Goal: Task Accomplishment & Management: Complete application form

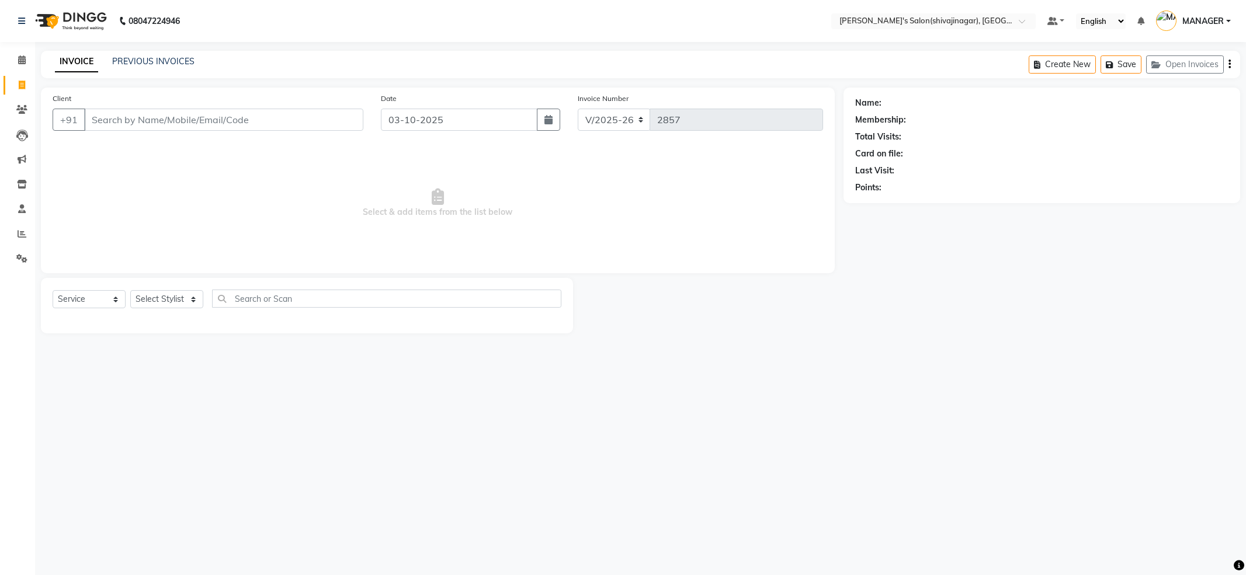
select select "4174"
select select "service"
click at [15, 77] on link "Invoice" at bounding box center [18, 85] width 28 height 19
select select "service"
type input "2857"
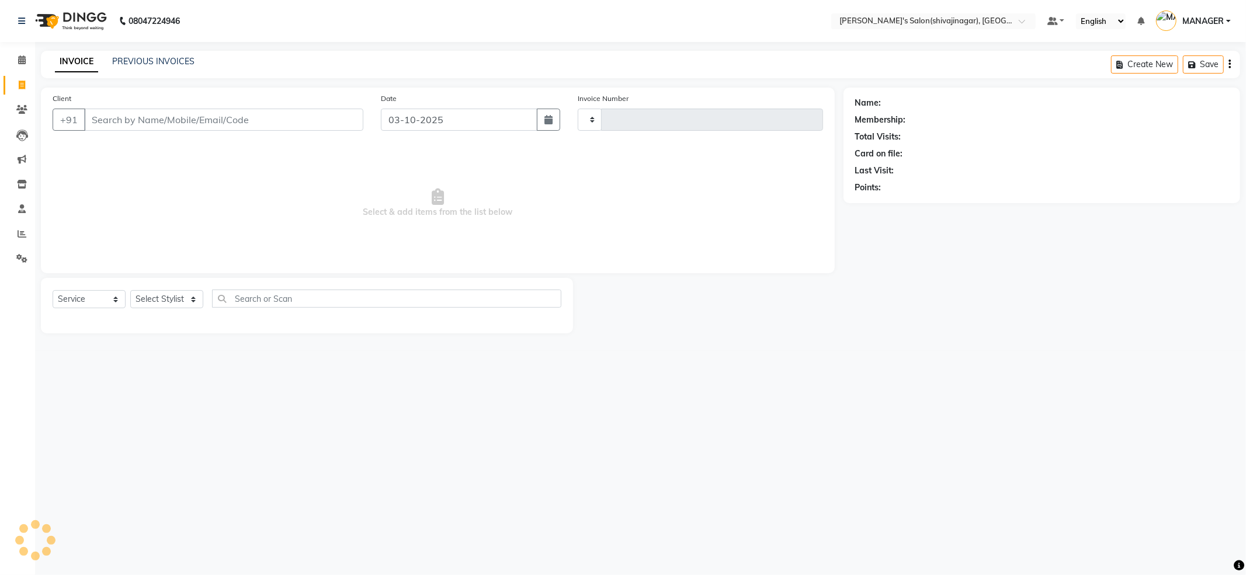
select select "4174"
click at [241, 127] on input "Client" at bounding box center [223, 120] width 279 height 22
click at [197, 293] on select "Select Stylist [PERSON_NAME] MANAGER MISS STAFF MONG'Z. [PERSON_NAME] [PERSON_N…" at bounding box center [166, 299] width 73 height 18
select select "24667"
click at [130, 290] on select "Select Stylist [PERSON_NAME] MANAGER MISS STAFF MONG'Z. [PERSON_NAME] [PERSON_N…" at bounding box center [166, 299] width 73 height 18
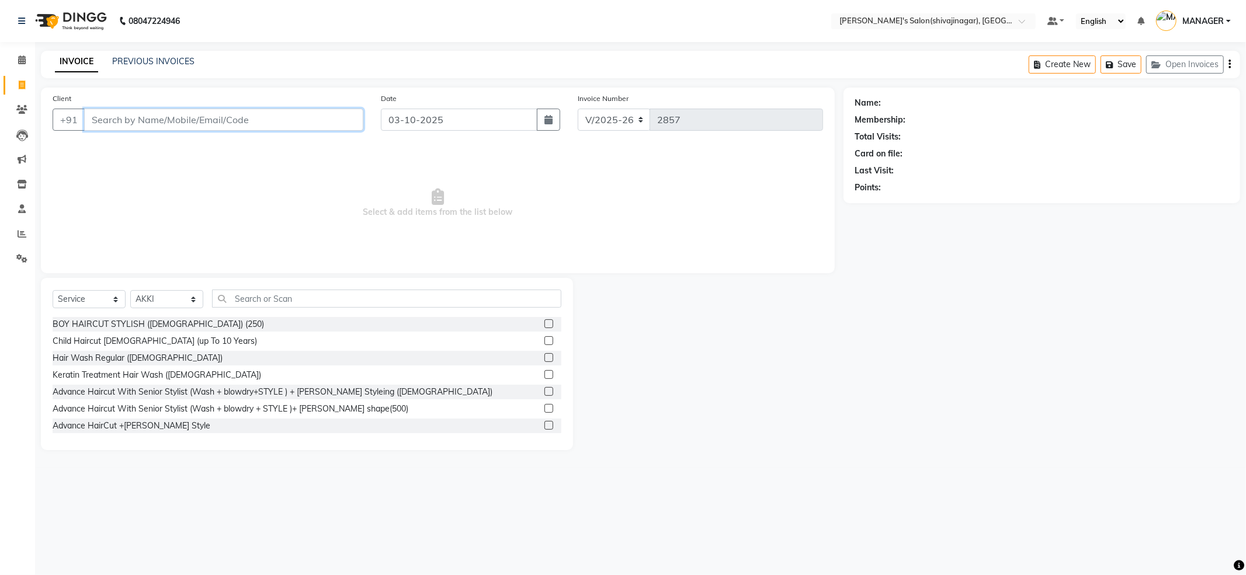
click at [275, 119] on input "Client" at bounding box center [223, 120] width 279 height 22
type input "9860167158"
click at [330, 117] on span "Add Client" at bounding box center [333, 120] width 46 height 12
select select "22"
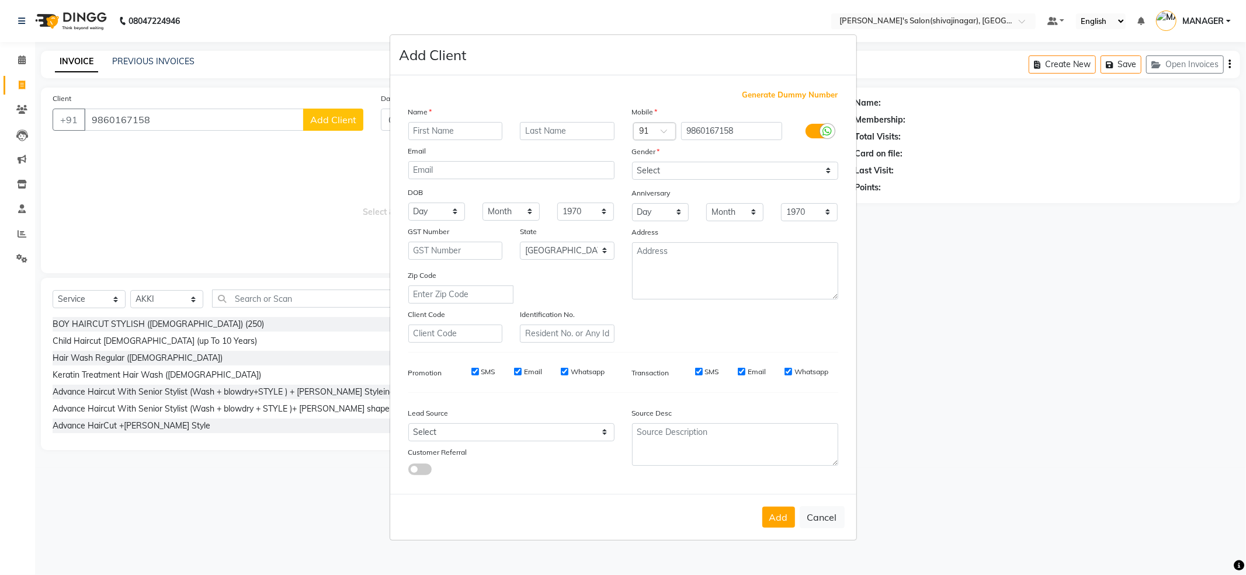
click at [482, 133] on input "text" at bounding box center [455, 131] width 95 height 18
type input "[PERSON_NAME] 02"
drag, startPoint x: 759, startPoint y: 169, endPoint x: 751, endPoint y: 180, distance: 13.8
click at [759, 169] on select "Select [DEMOGRAPHIC_DATA] [DEMOGRAPHIC_DATA] Other Prefer Not To Say" at bounding box center [735, 171] width 206 height 18
select select "[DEMOGRAPHIC_DATA]"
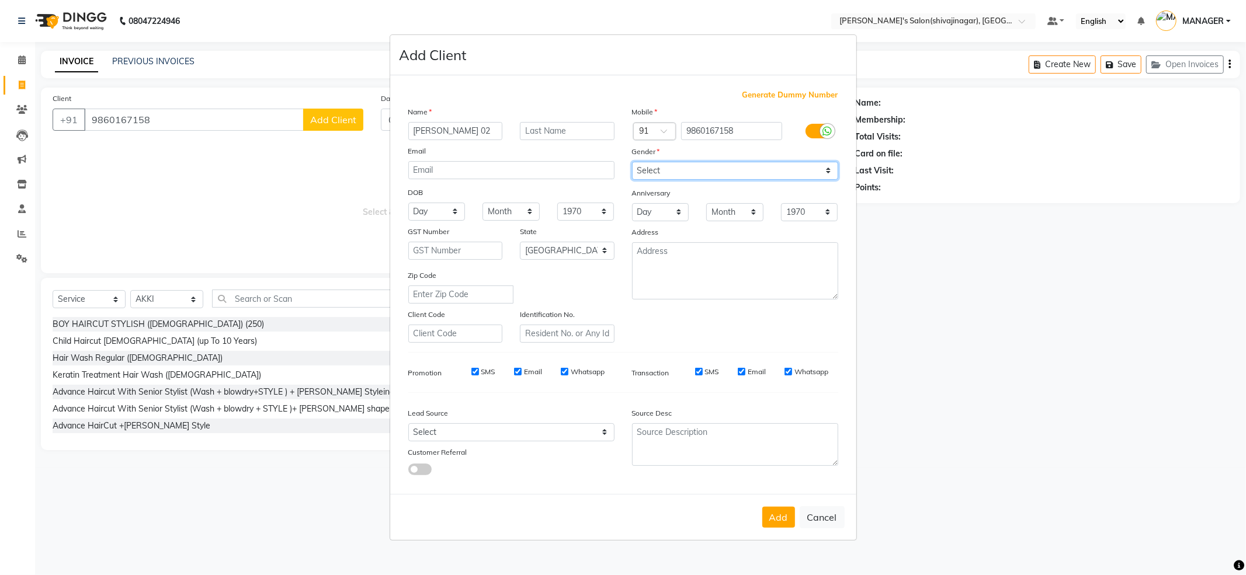
click at [632, 162] on select "Select [DEMOGRAPHIC_DATA] [DEMOGRAPHIC_DATA] Other Prefer Not To Say" at bounding box center [735, 171] width 206 height 18
click at [781, 515] on button "Add" at bounding box center [778, 517] width 33 height 21
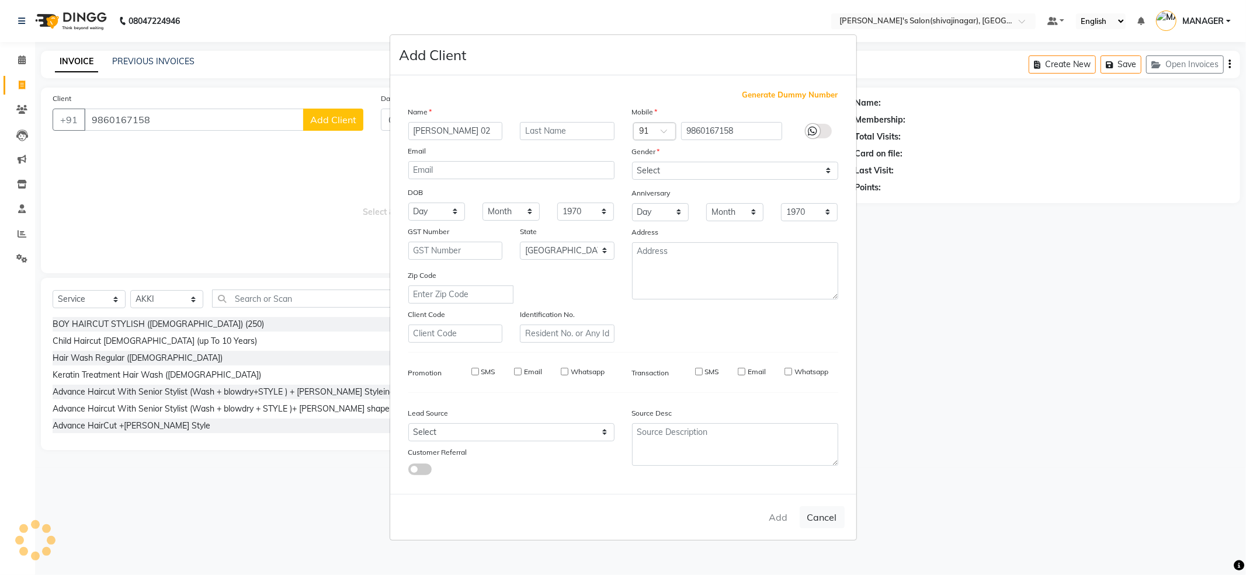
select select
select select "null"
select select
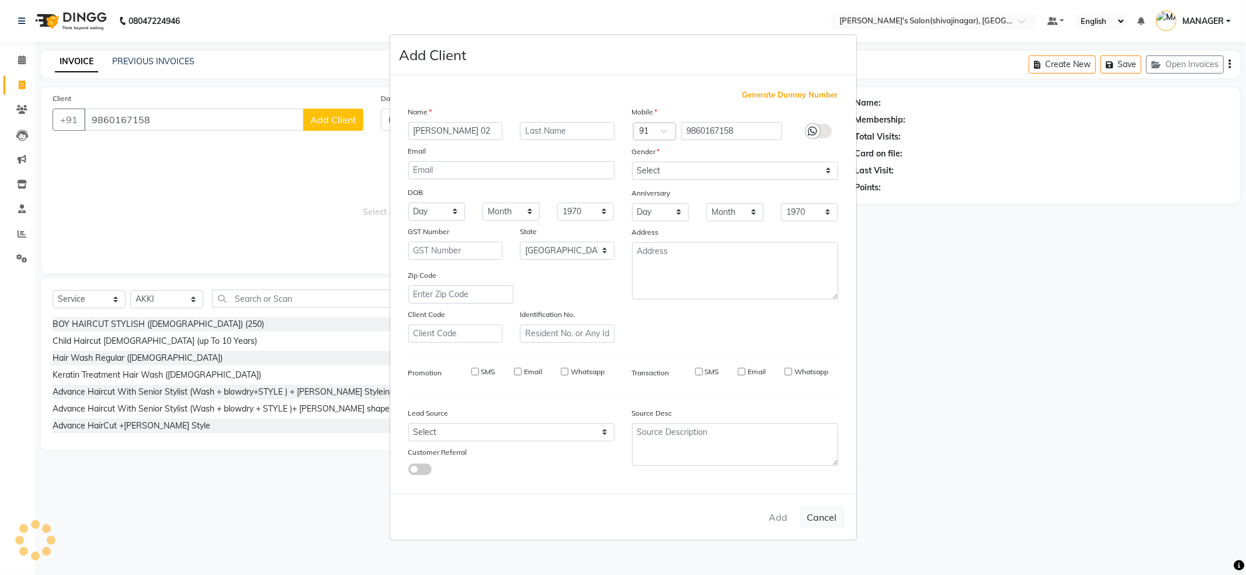
select select
checkbox input "false"
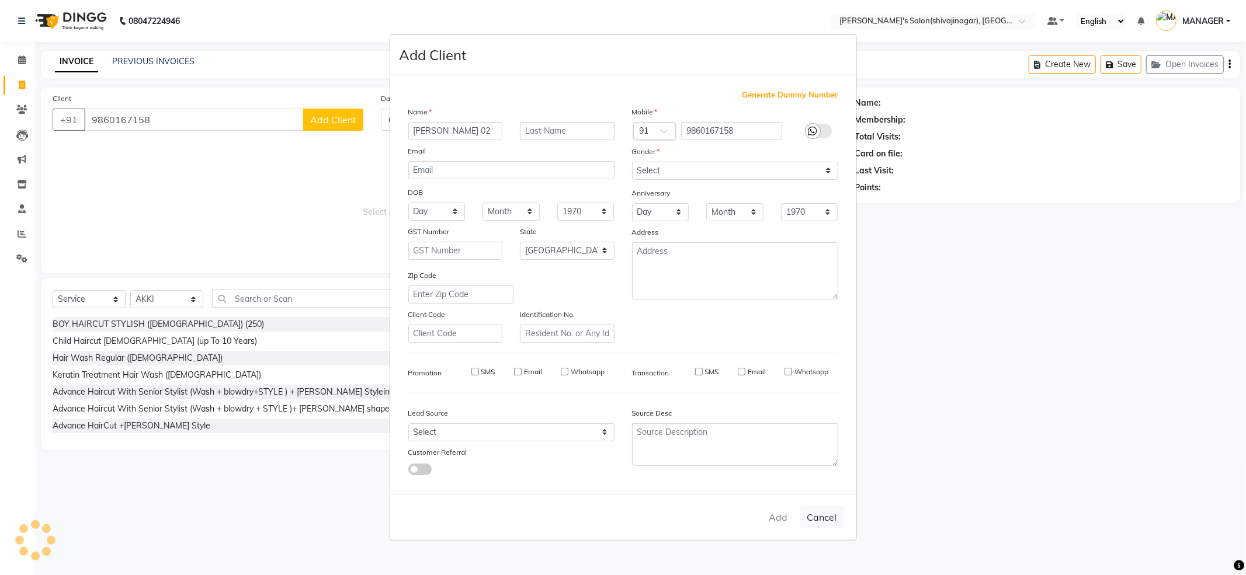
checkbox input "false"
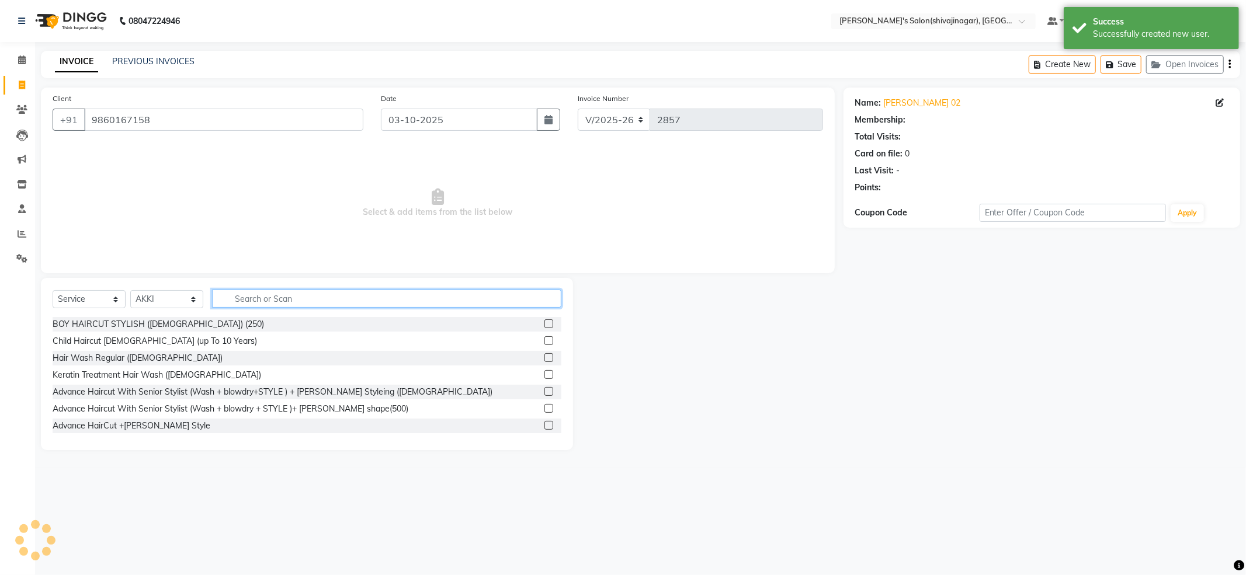
click at [282, 299] on input "text" at bounding box center [386, 299] width 349 height 18
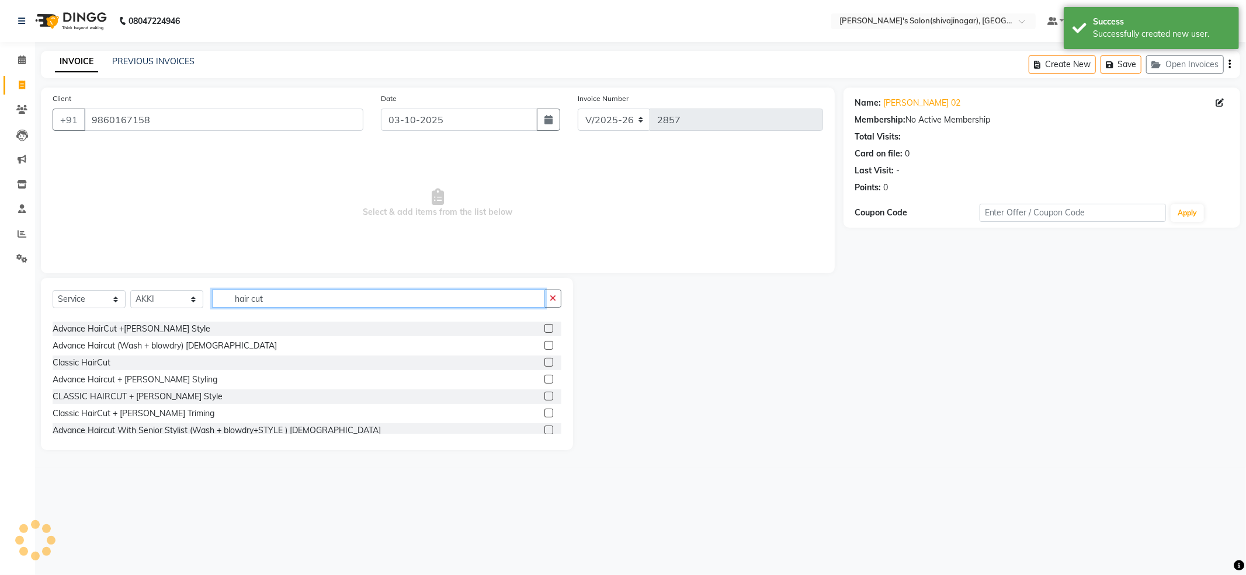
scroll to position [78, 0]
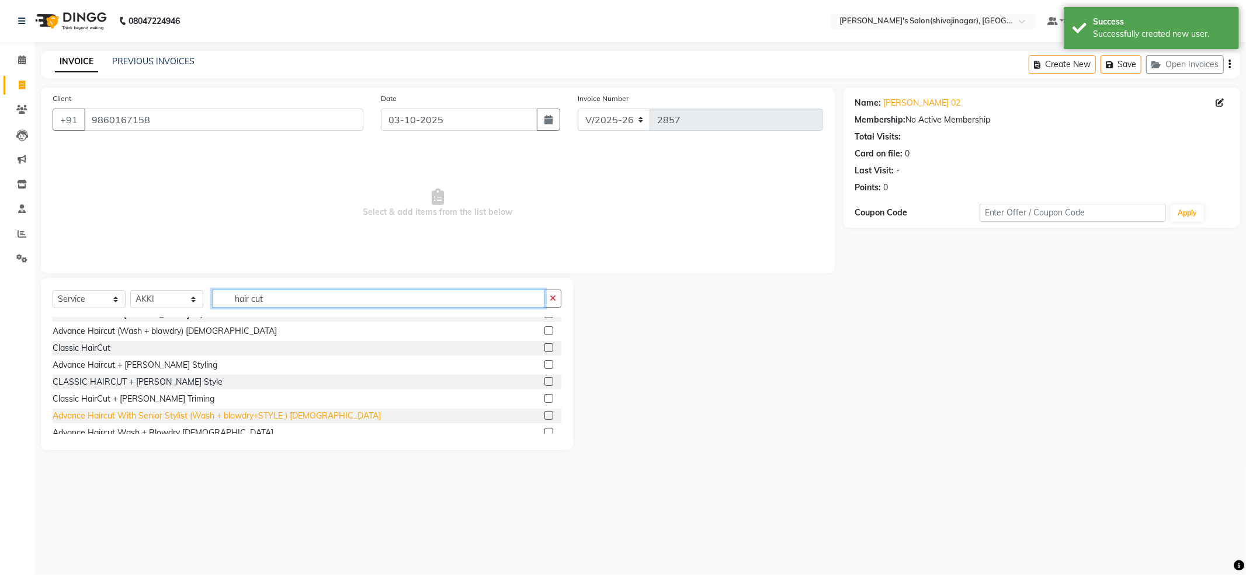
type input "hair cut"
click at [281, 416] on div "Advance Haircut With Senior Stylist (Wash + blowdry+STYLE ) [DEMOGRAPHIC_DATA]" at bounding box center [217, 416] width 328 height 12
checkbox input "false"
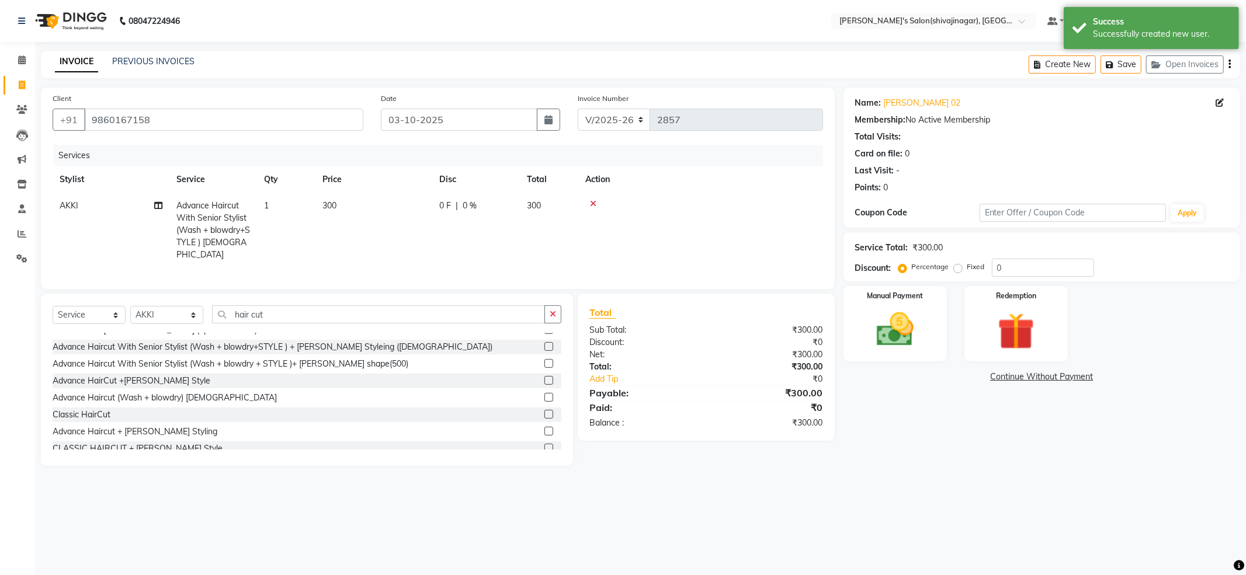
scroll to position [0, 0]
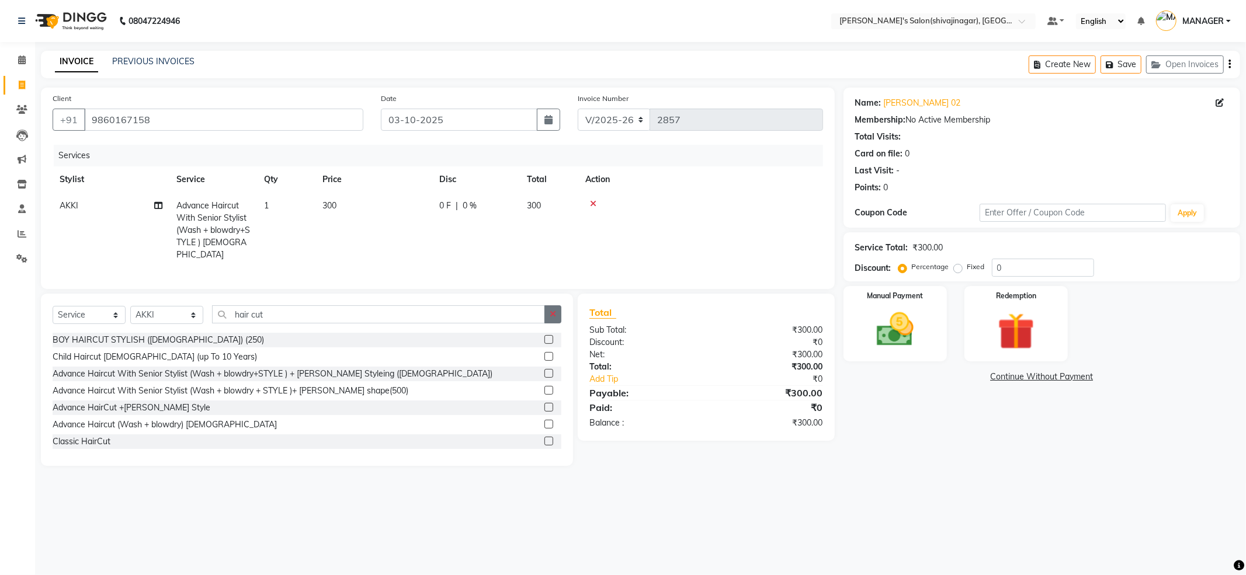
click at [556, 310] on button "button" at bounding box center [552, 314] width 17 height 18
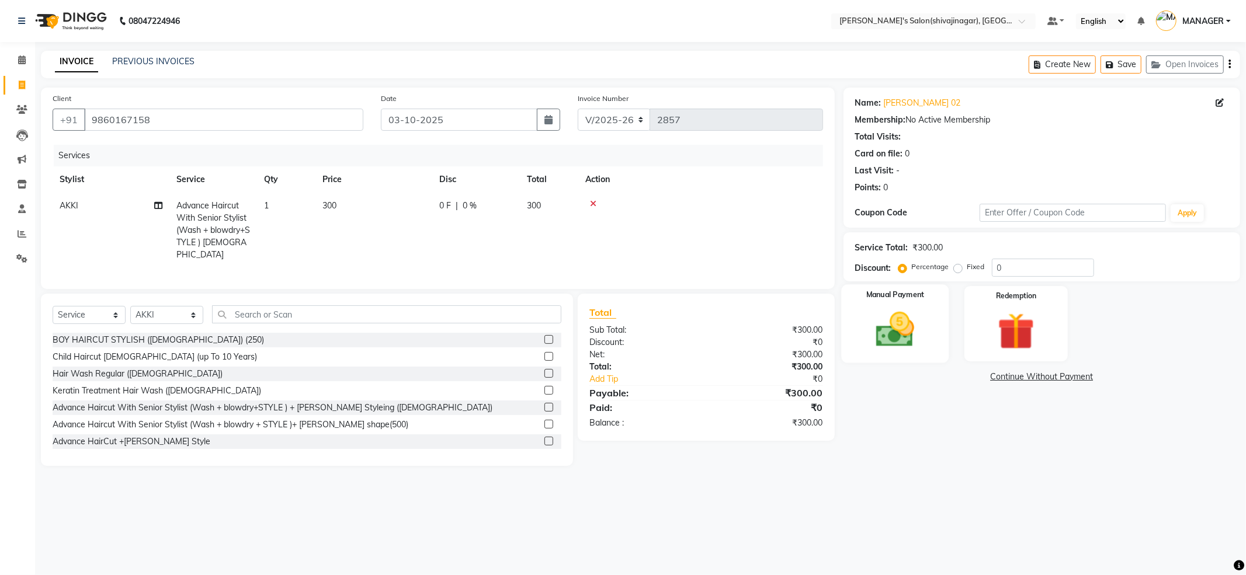
click at [890, 332] on img at bounding box center [895, 330] width 62 height 44
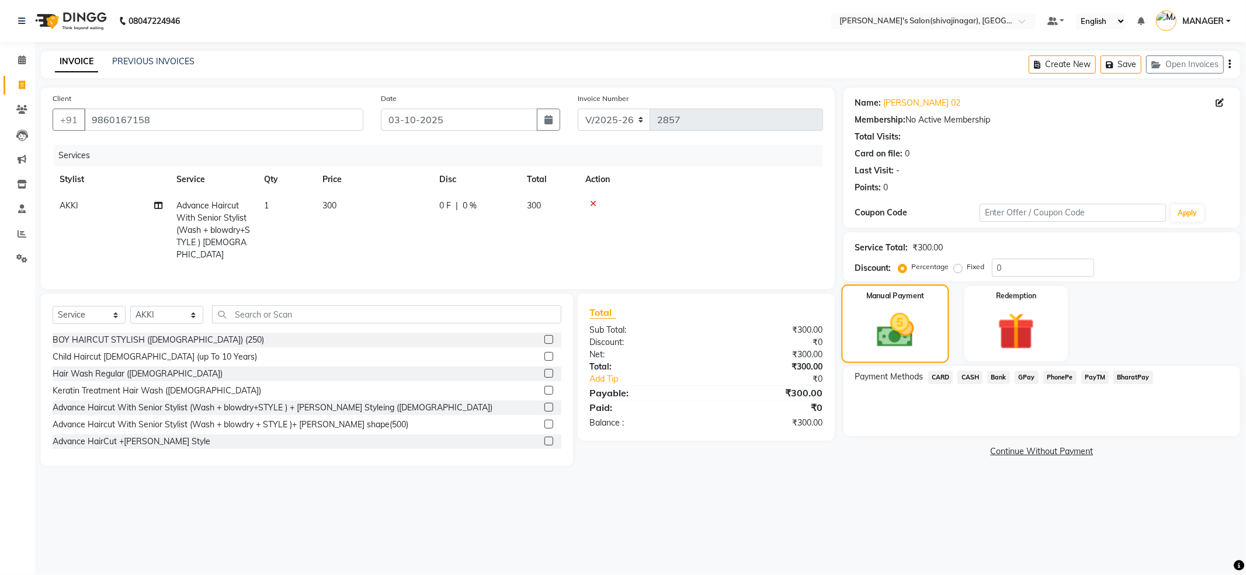
drag, startPoint x: 904, startPoint y: 339, endPoint x: 910, endPoint y: 342, distance: 6.8
click at [910, 342] on img at bounding box center [894, 330] width 61 height 43
click at [1095, 380] on span "PayTM" at bounding box center [1095, 377] width 28 height 13
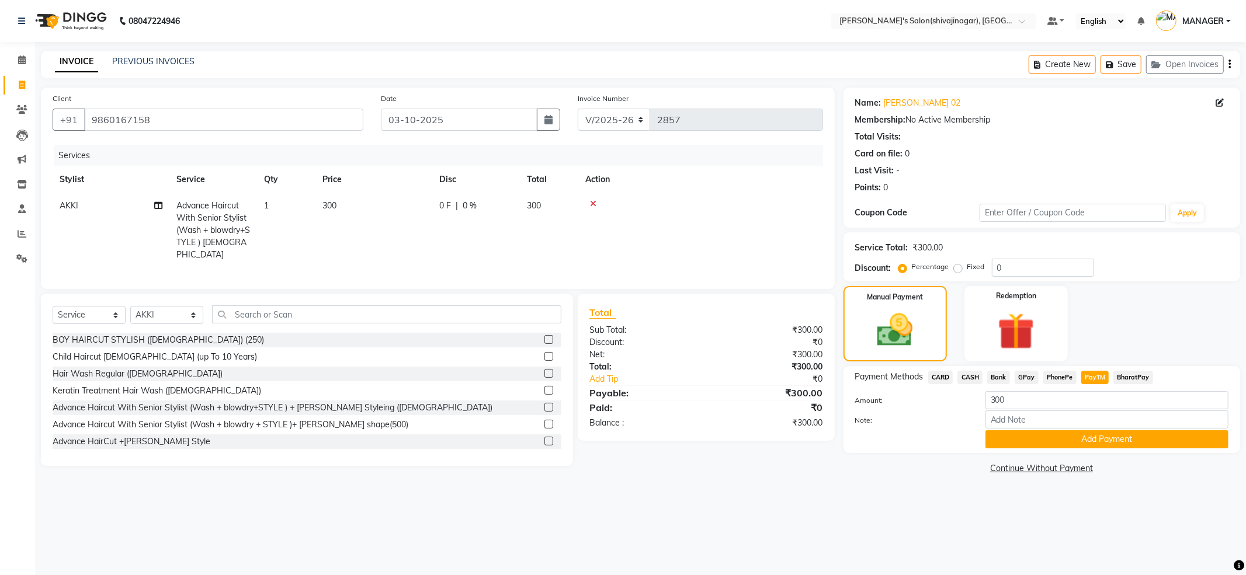
click at [967, 267] on label "Fixed" at bounding box center [976, 267] width 18 height 11
click at [958, 267] on input "Fixed" at bounding box center [960, 267] width 8 height 8
radio input "true"
click at [1016, 269] on input "0" at bounding box center [1043, 268] width 102 height 18
type input "050"
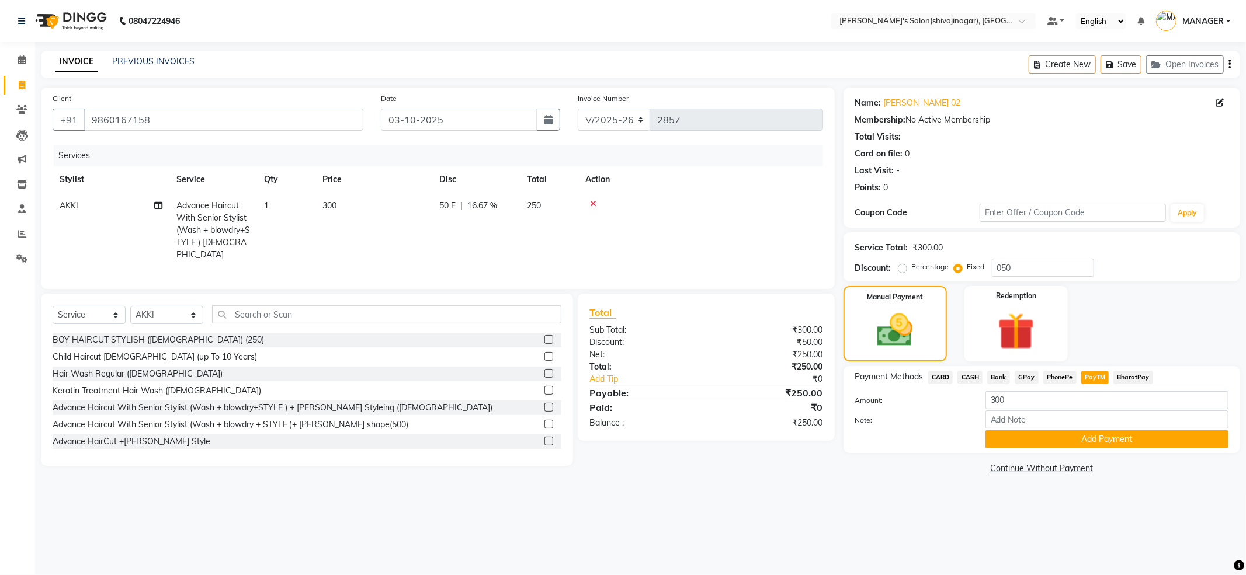
click at [1099, 379] on span "PayTM" at bounding box center [1095, 377] width 28 height 13
type input "250"
click at [1095, 443] on button "Add Payment" at bounding box center [1106, 439] width 243 height 18
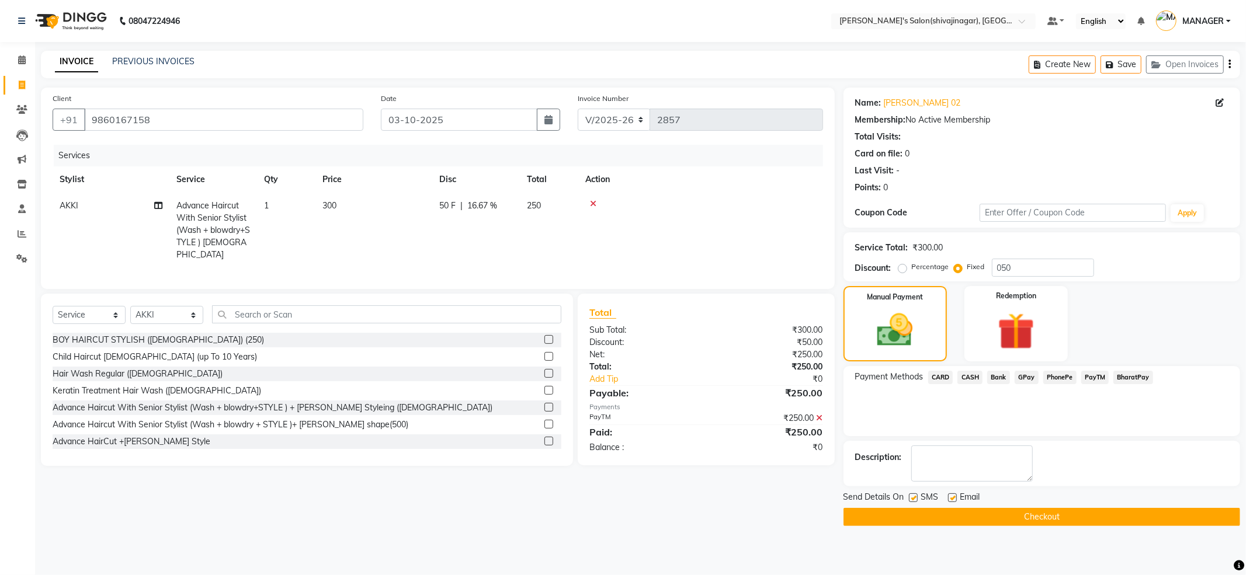
click at [1023, 514] on button "Checkout" at bounding box center [1041, 517] width 397 height 18
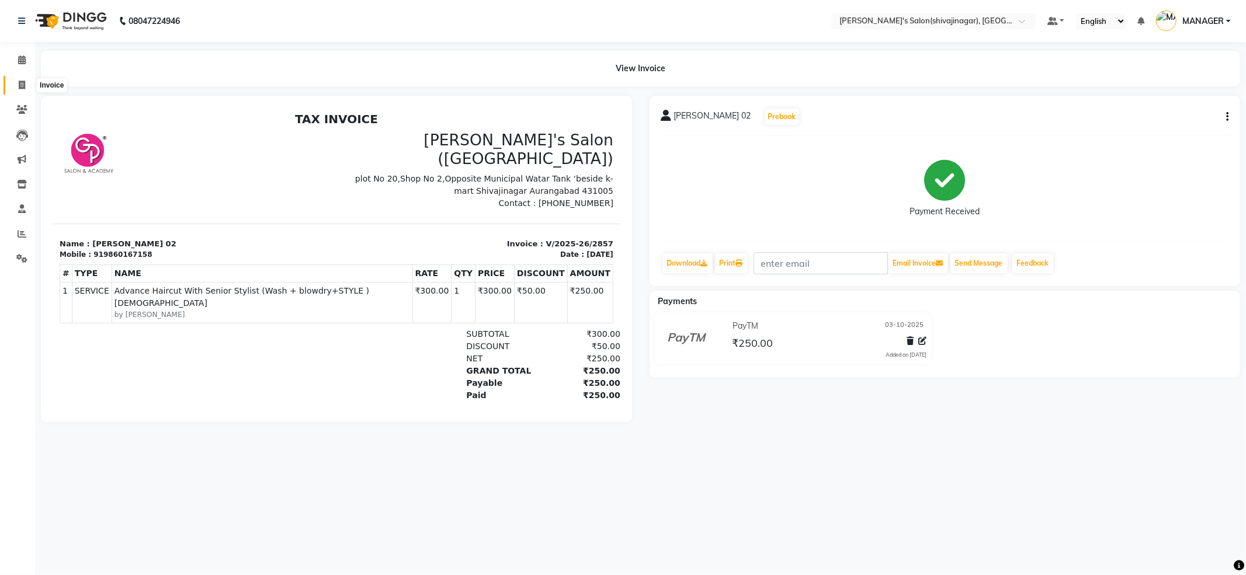
click at [26, 88] on span at bounding box center [22, 85] width 20 height 13
select select "service"
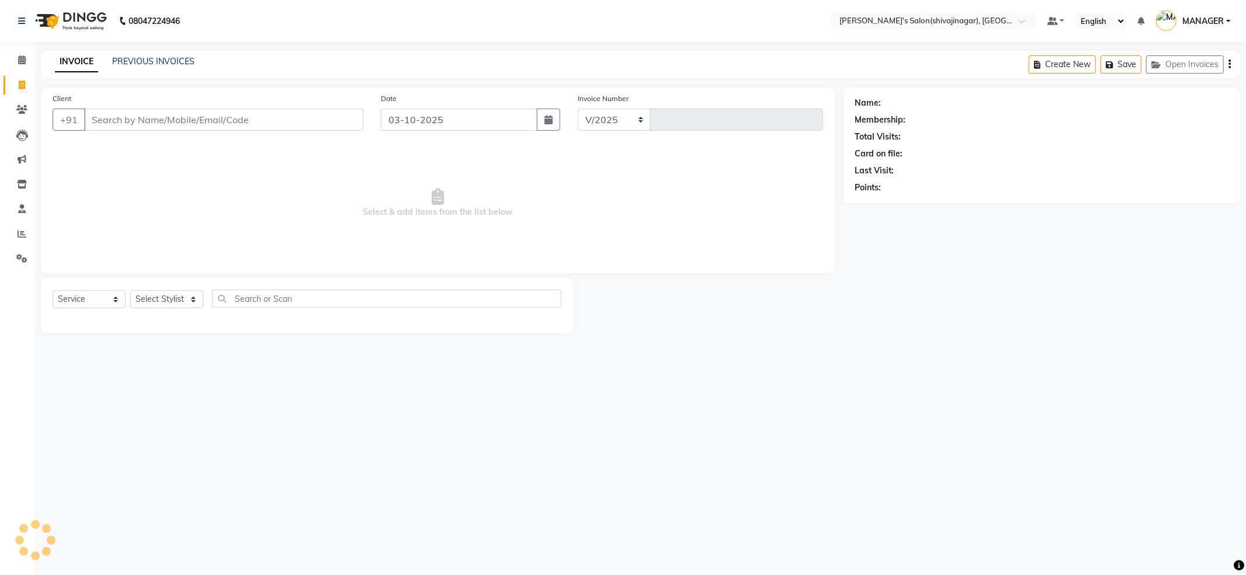
select select "4174"
type input "2858"
click at [102, 120] on input "Client" at bounding box center [223, 120] width 279 height 22
type input "9518744605"
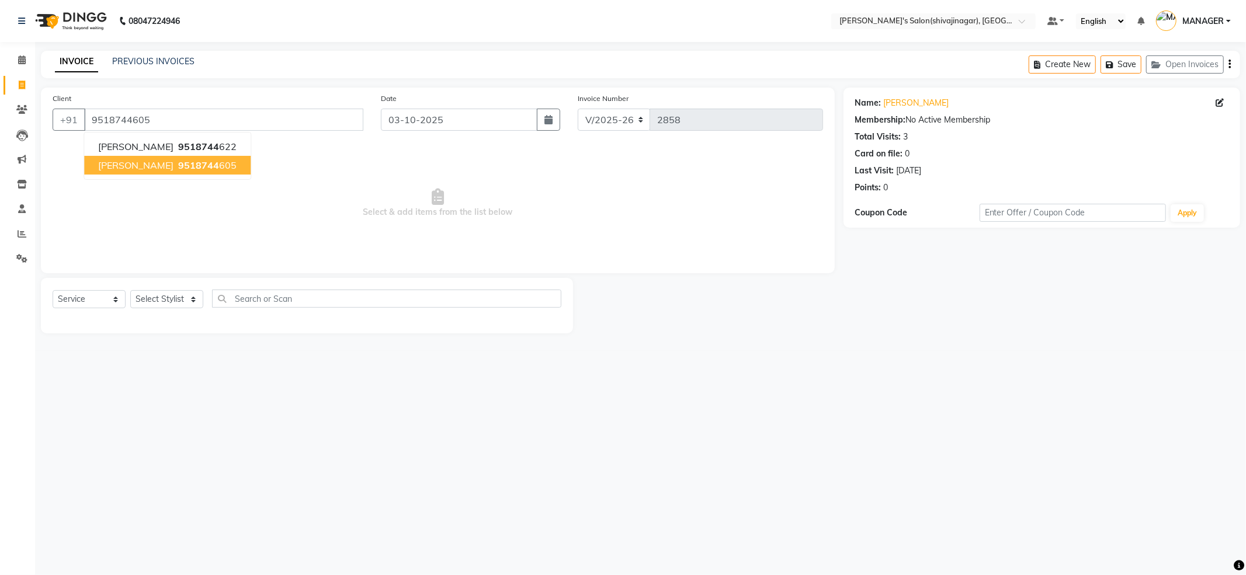
click at [206, 166] on ngb-highlight "9518744 605" at bounding box center [206, 165] width 61 height 12
drag, startPoint x: 189, startPoint y: 295, endPoint x: 187, endPoint y: 280, distance: 14.7
click at [189, 295] on select "Select Stylist [PERSON_NAME] MANAGER MISS STAFF MONG'Z. [PERSON_NAME] [PERSON_N…" at bounding box center [166, 299] width 73 height 18
select select "82728"
click at [130, 290] on select "Select Stylist [PERSON_NAME] MANAGER MISS STAFF MONG'Z. [PERSON_NAME] [PERSON_N…" at bounding box center [166, 299] width 73 height 18
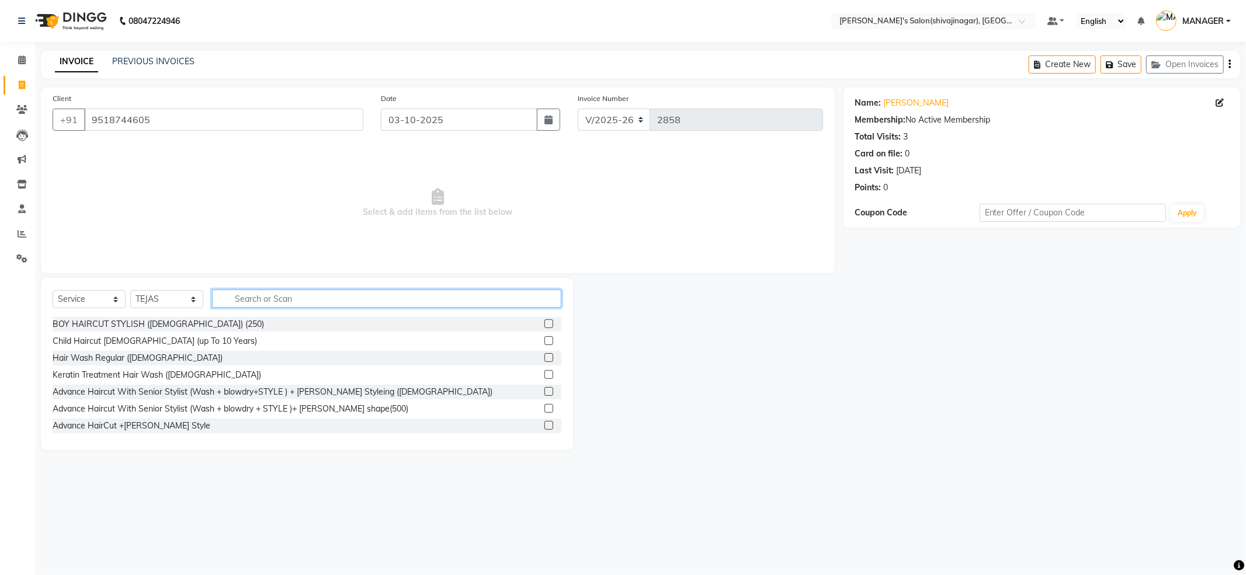
click at [266, 303] on input "text" at bounding box center [386, 299] width 349 height 18
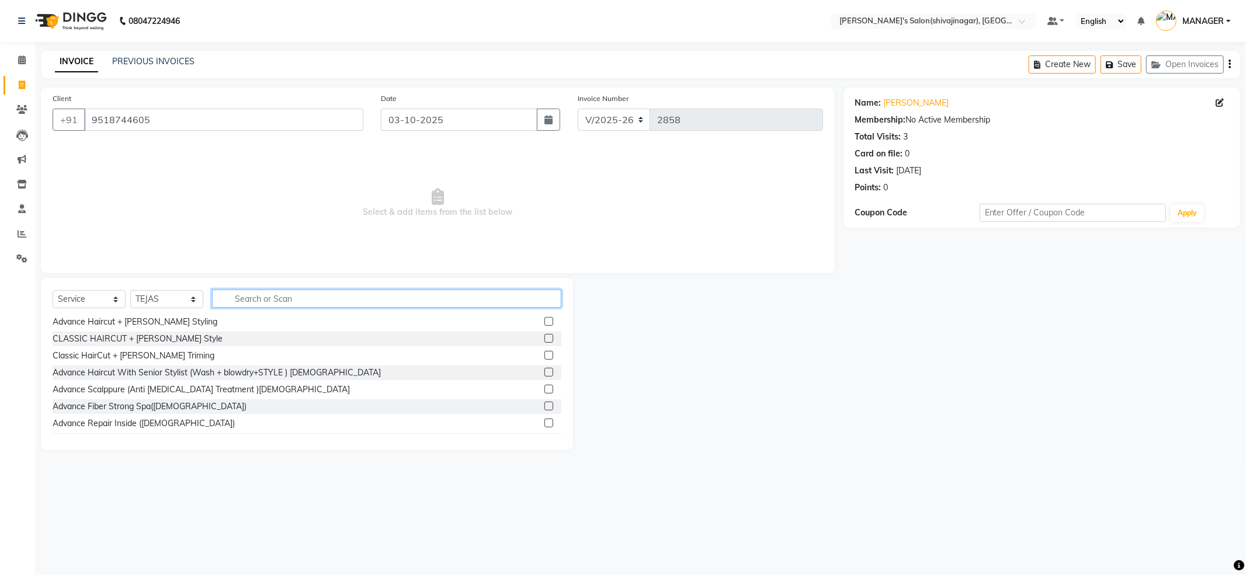
scroll to position [155, 0]
click at [251, 363] on div "BOY HAIRCUT STYLISH ([DEMOGRAPHIC_DATA]) (250) Child Haircut [DEMOGRAPHIC_DATA]…" at bounding box center [307, 375] width 509 height 117
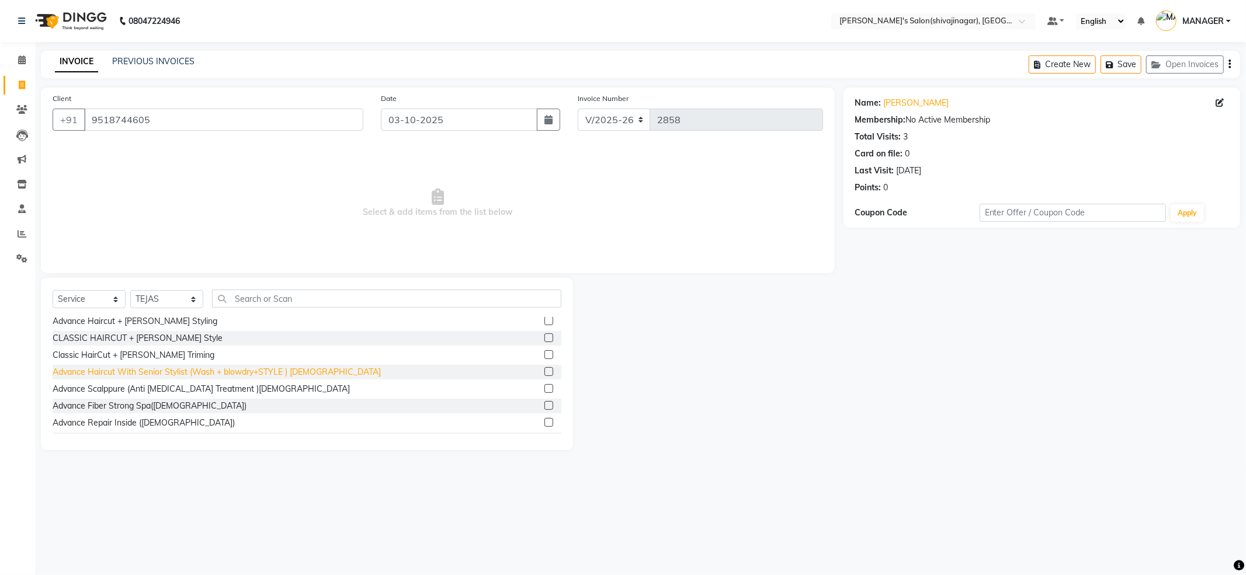
click at [251, 372] on div "Advance Haircut With Senior Stylist (Wash + blowdry+STYLE ) [DEMOGRAPHIC_DATA]" at bounding box center [217, 372] width 328 height 12
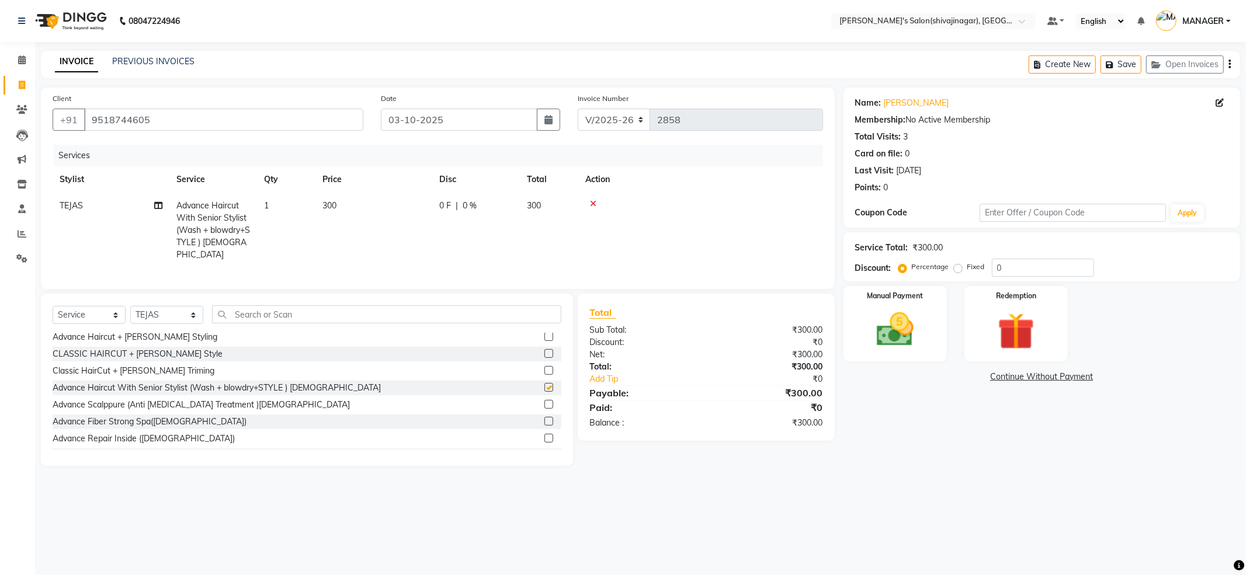
checkbox input "false"
click at [879, 348] on img at bounding box center [895, 330] width 62 height 44
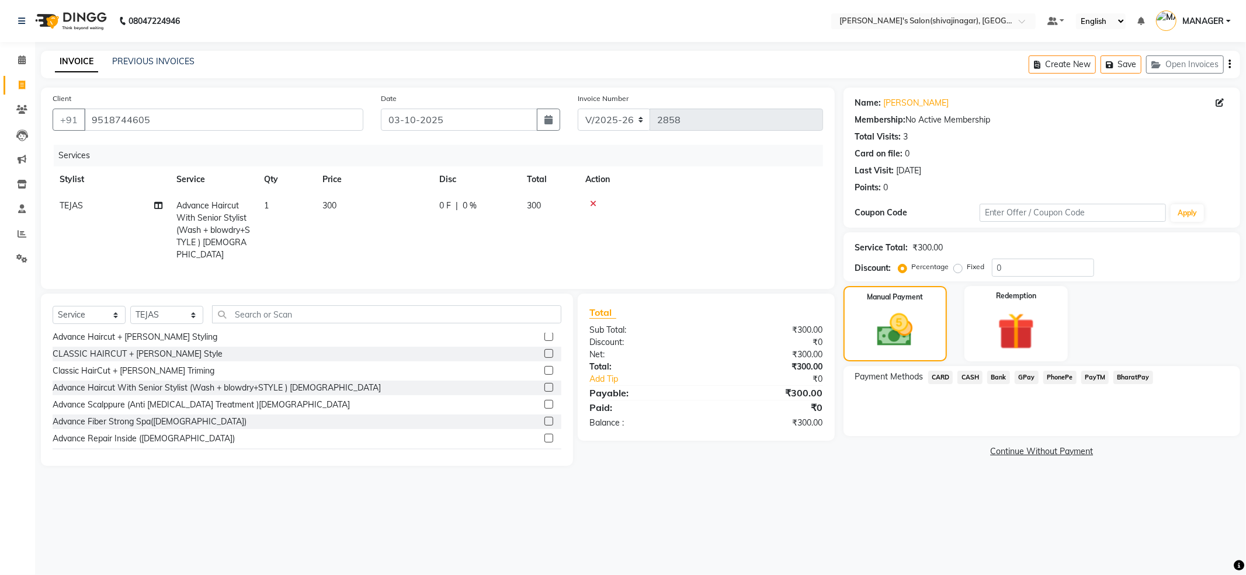
click at [1095, 381] on span "PayTM" at bounding box center [1095, 377] width 28 height 13
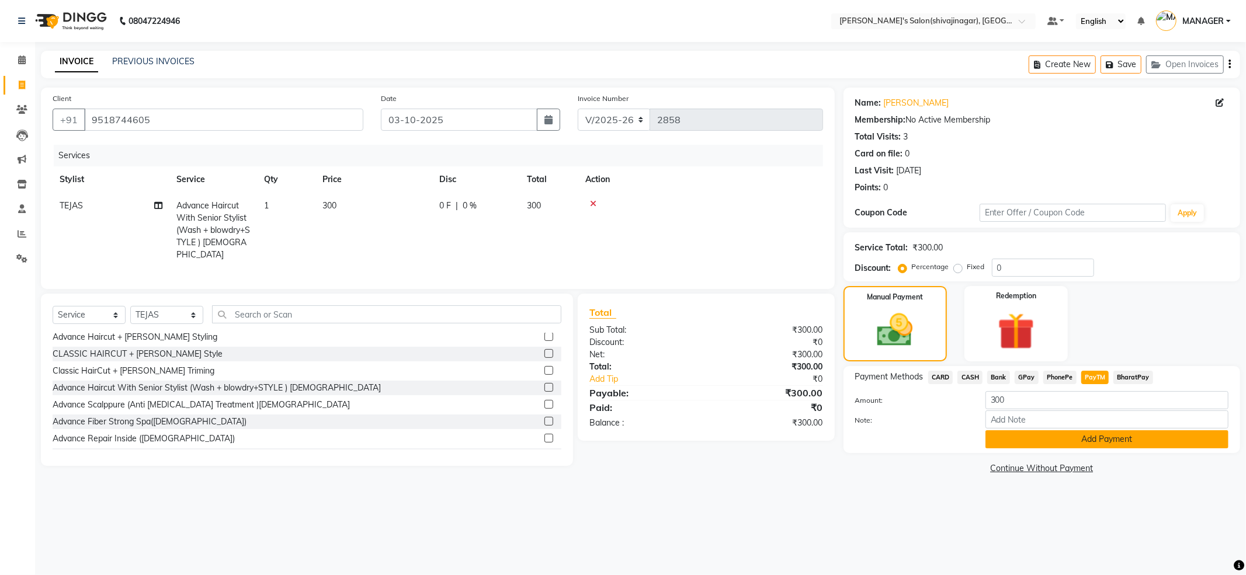
click at [1100, 433] on button "Add Payment" at bounding box center [1106, 439] width 243 height 18
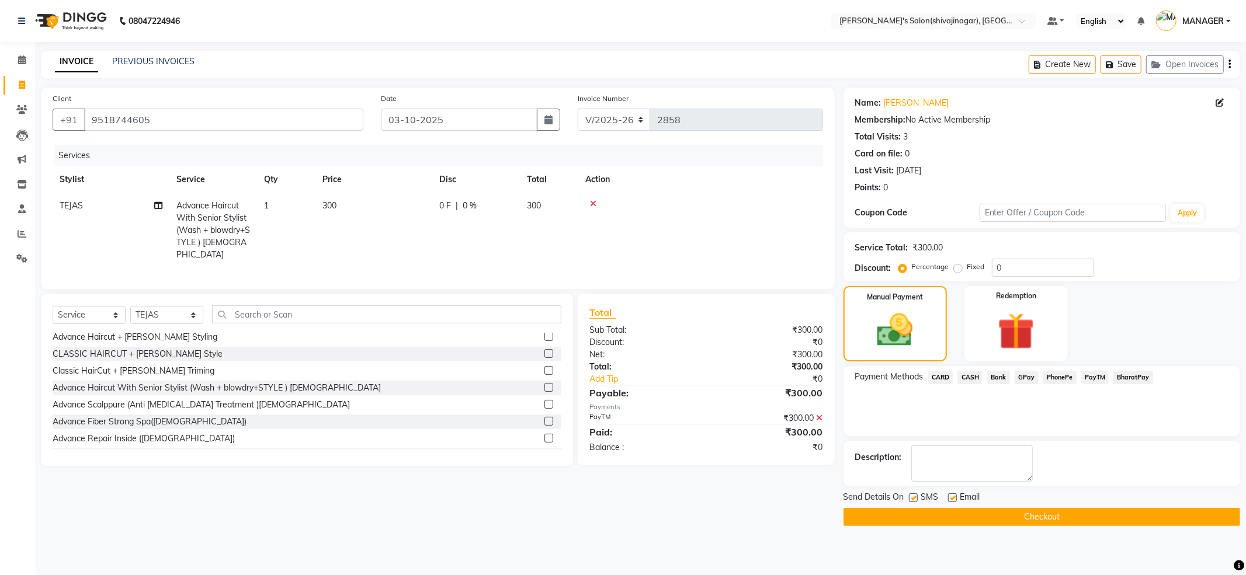
click at [1090, 374] on span "PayTM" at bounding box center [1095, 377] width 28 height 13
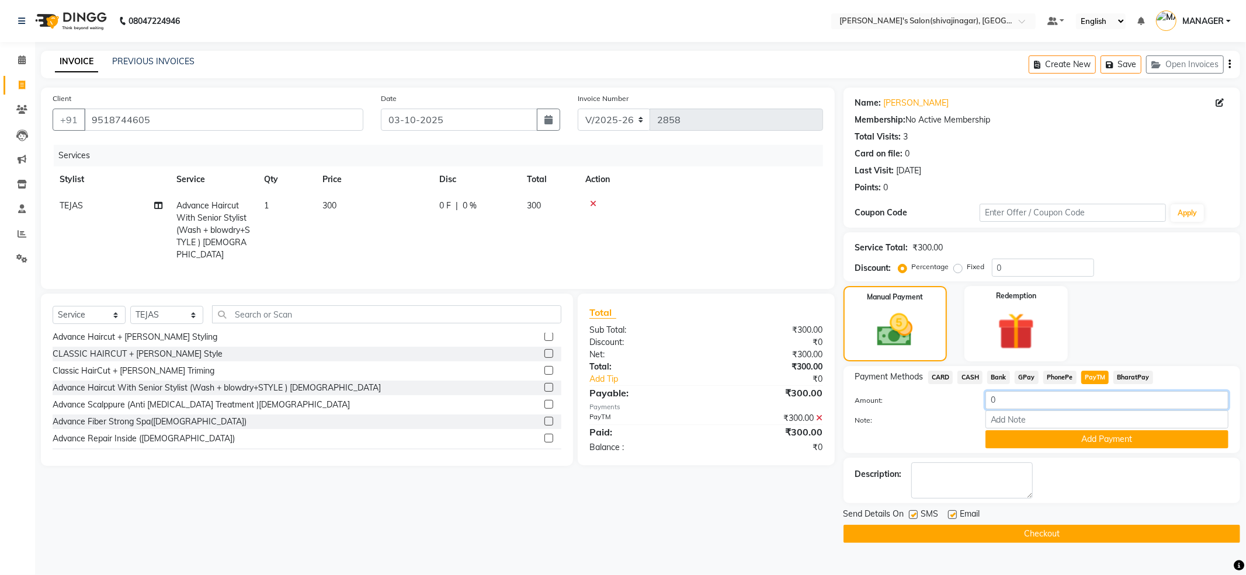
click at [1027, 407] on input "0" at bounding box center [1106, 400] width 243 height 18
type input "0"
type input "300"
click at [821, 417] on icon at bounding box center [820, 418] width 6 height 8
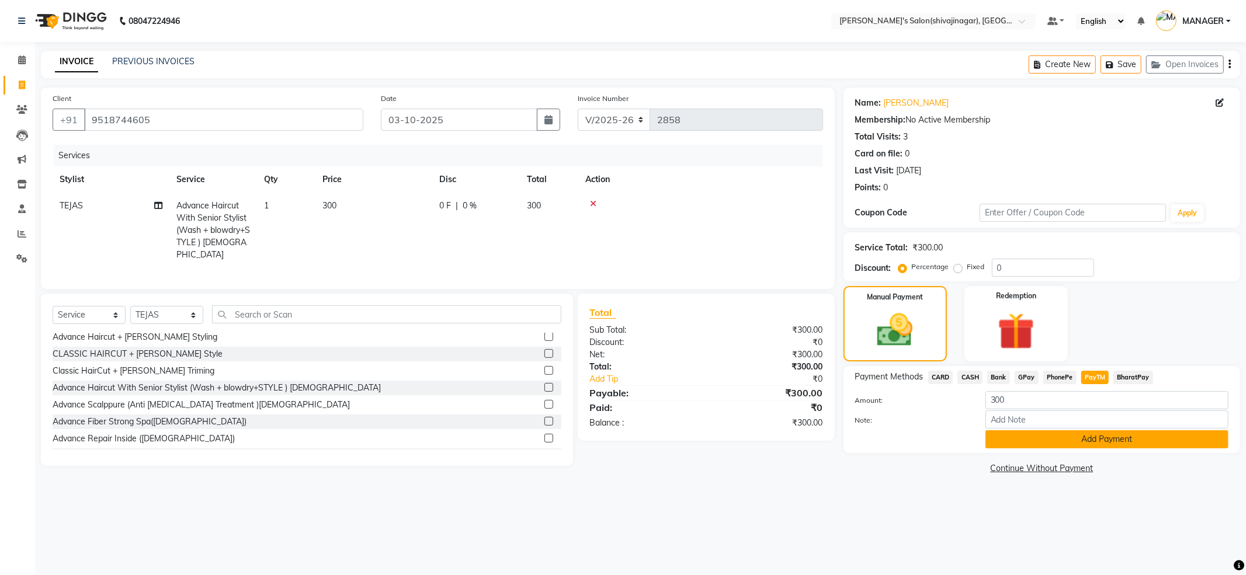
click at [1045, 436] on button "Add Payment" at bounding box center [1106, 439] width 243 height 18
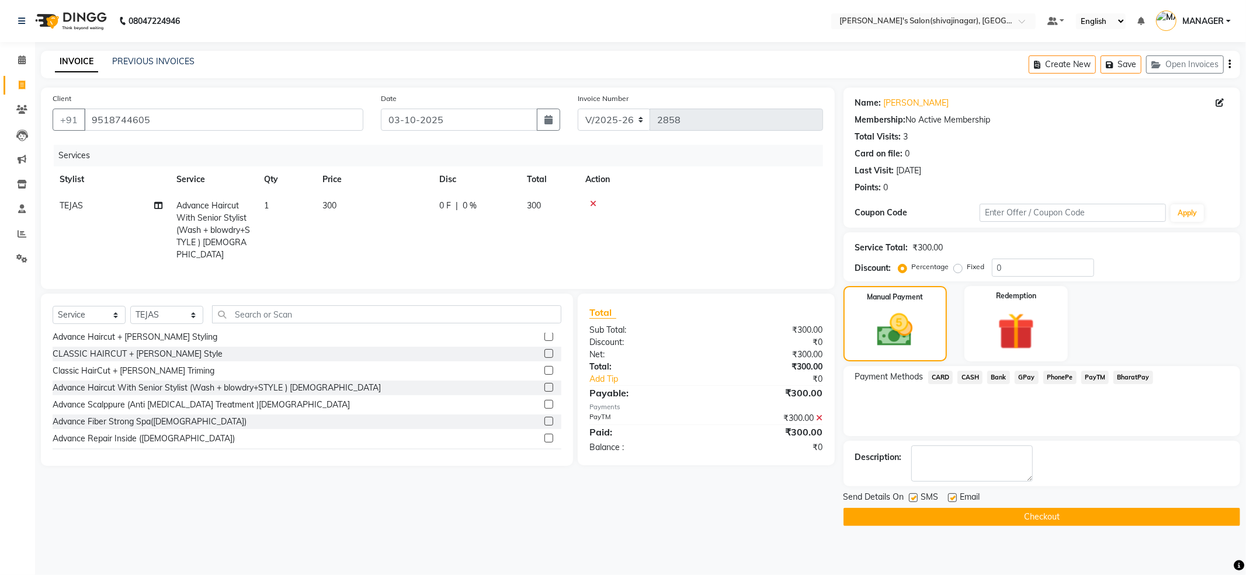
click at [1019, 517] on button "Checkout" at bounding box center [1041, 517] width 397 height 18
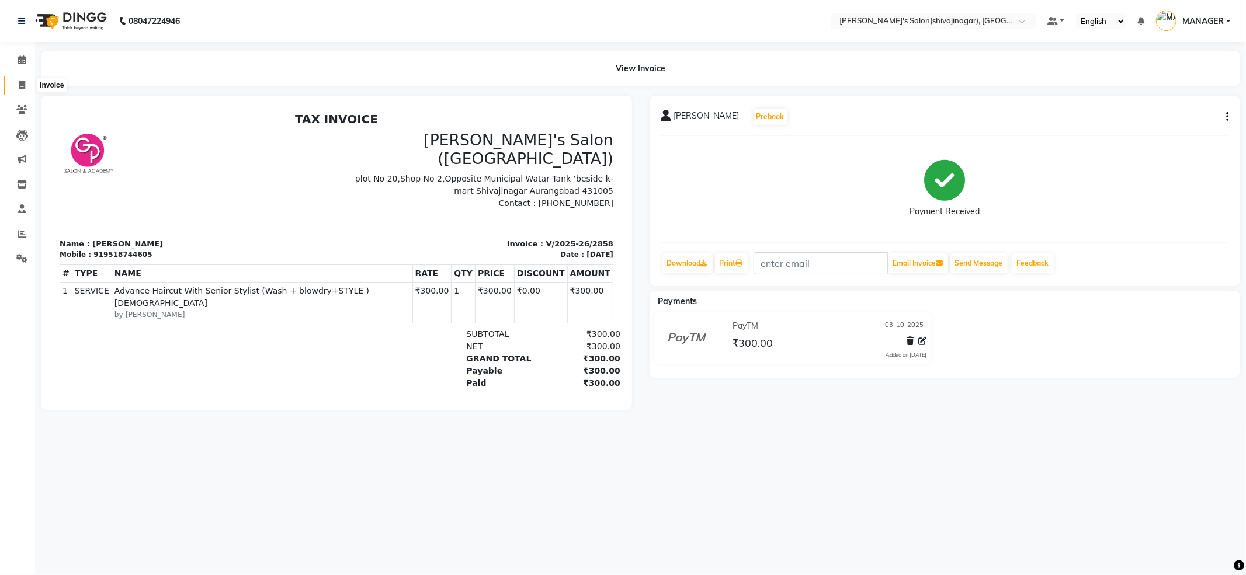
click at [25, 85] on icon at bounding box center [22, 85] width 6 height 9
select select "service"
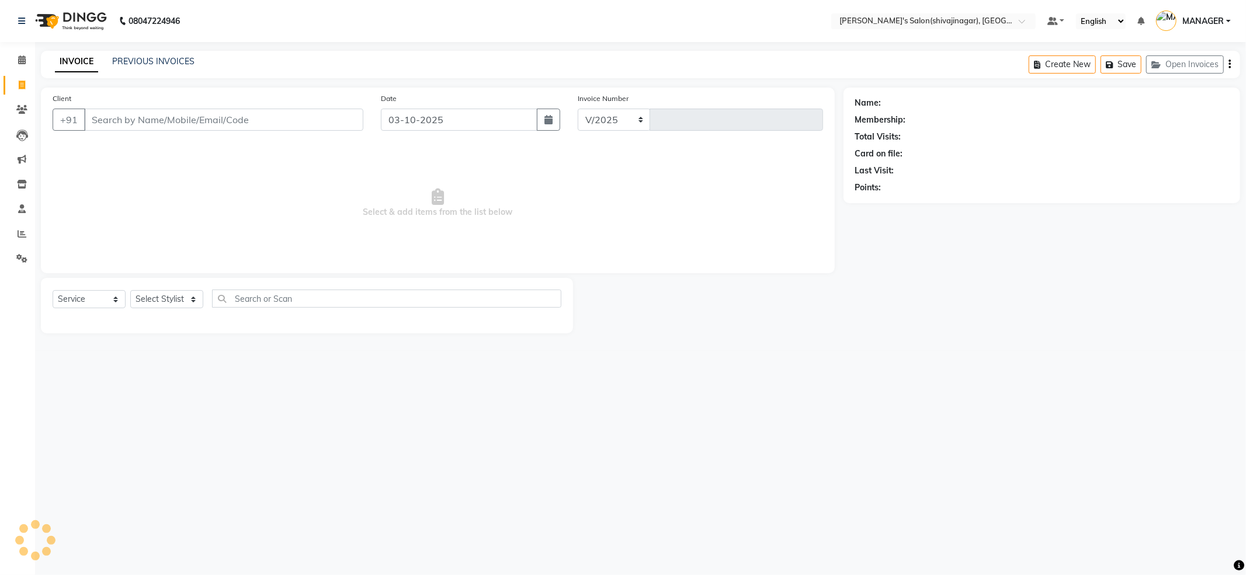
select select "4174"
type input "2859"
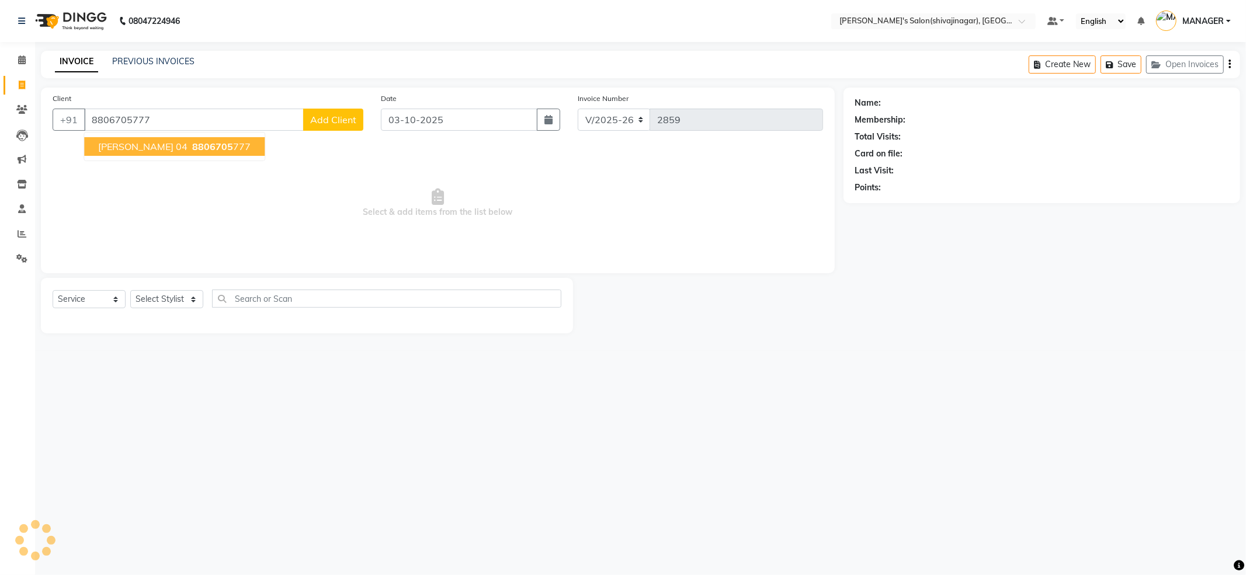
type input "8806705777"
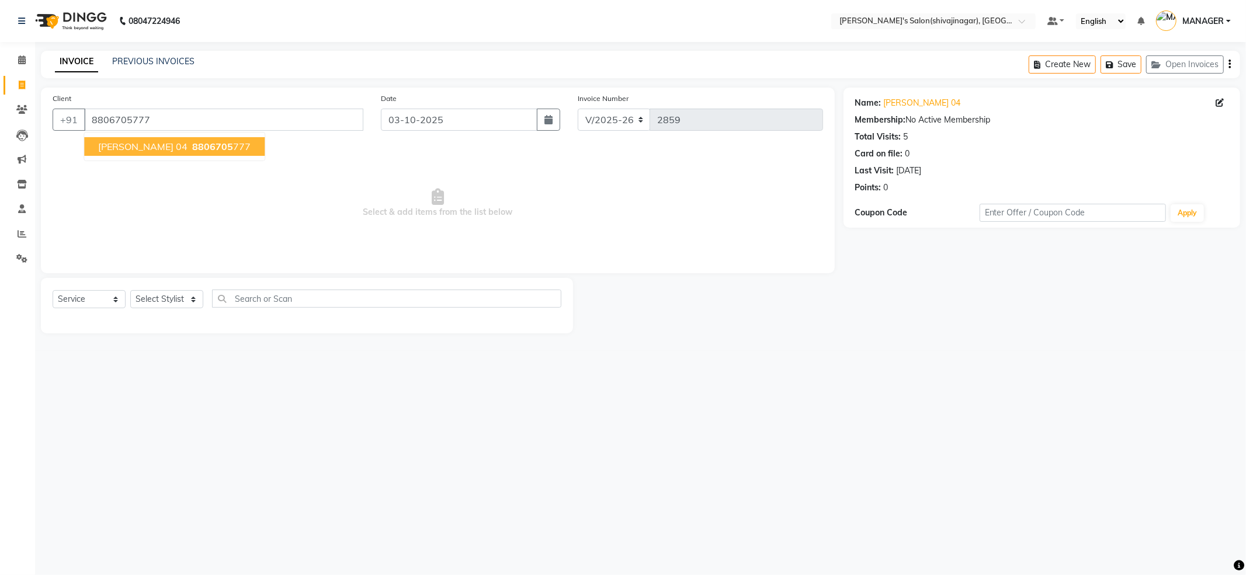
click at [231, 138] on button "[PERSON_NAME] 04 8806705 777" at bounding box center [174, 146] width 180 height 19
click at [916, 101] on link "[PERSON_NAME] 04" at bounding box center [922, 103] width 77 height 12
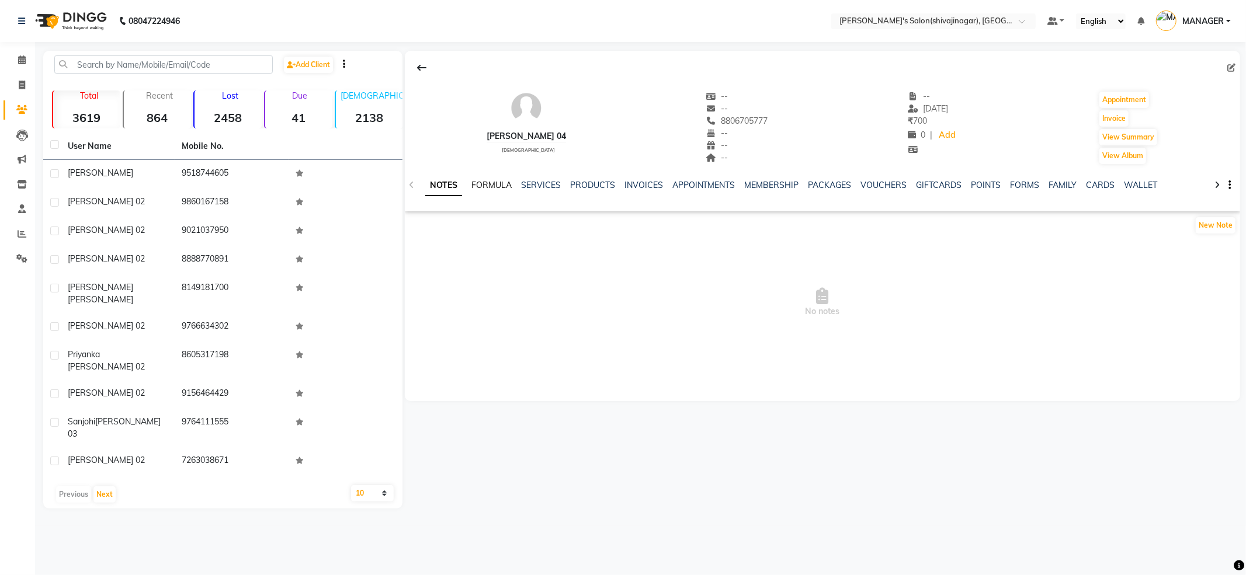
click at [503, 183] on link "FORMULA" at bounding box center [491, 185] width 40 height 11
click at [544, 182] on link "SERVICES" at bounding box center [540, 185] width 40 height 11
